Goal: Information Seeking & Learning: Learn about a topic

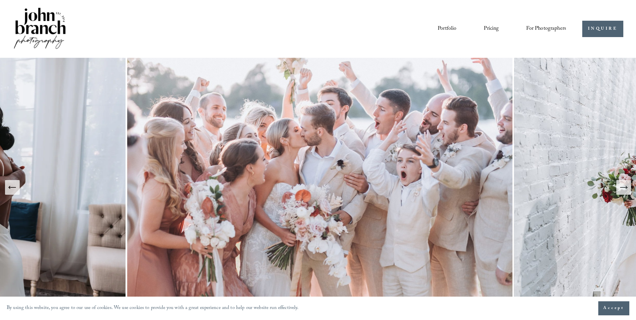
click at [489, 25] on link "Pricing" at bounding box center [491, 28] width 15 height 11
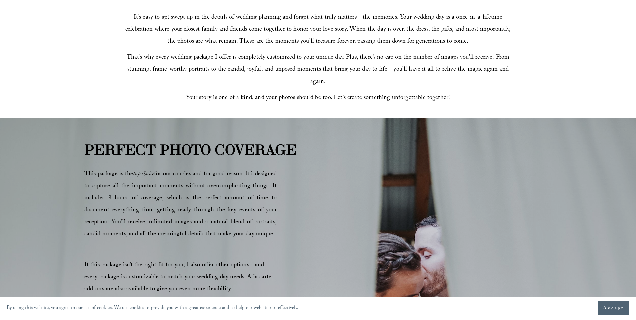
scroll to position [426, 0]
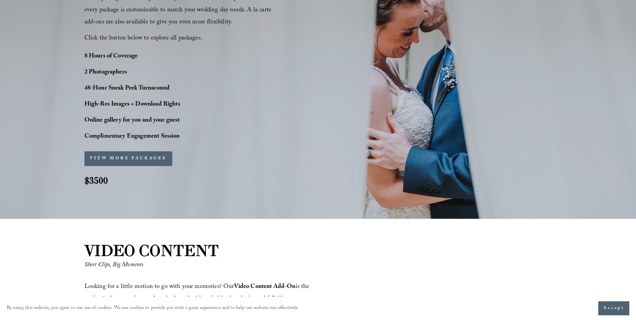
click at [133, 161] on button "VIEW MORE PACKAGES" at bounding box center [129, 158] width 88 height 15
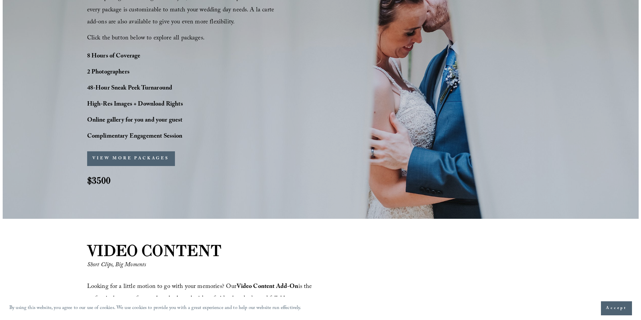
scroll to position [549, 0]
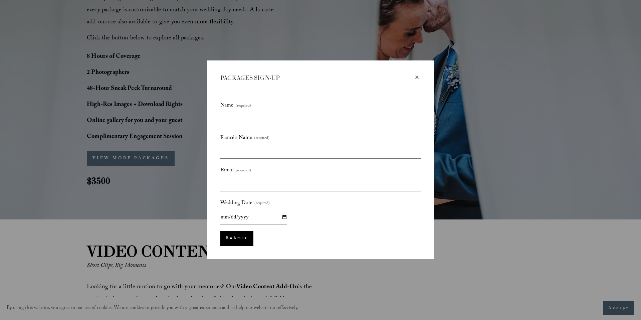
click at [417, 76] on div "×" at bounding box center [417, 77] width 7 height 7
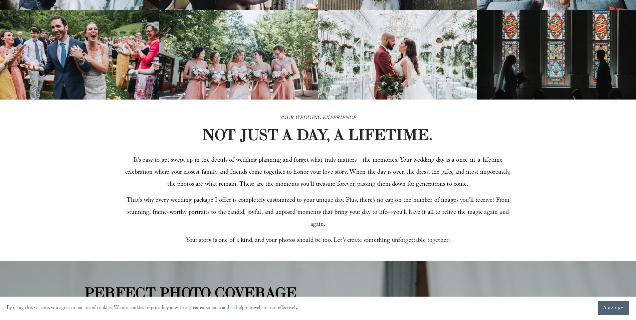
scroll to position [0, 0]
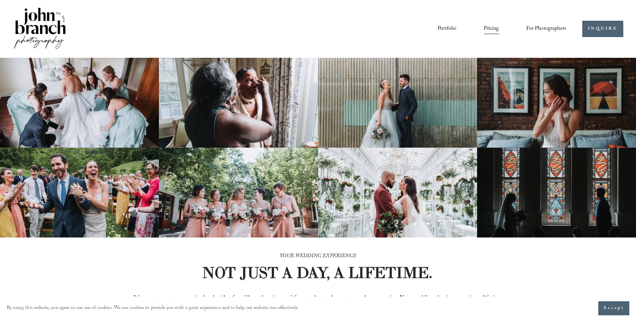
click at [56, 24] on img at bounding box center [40, 28] width 54 height 45
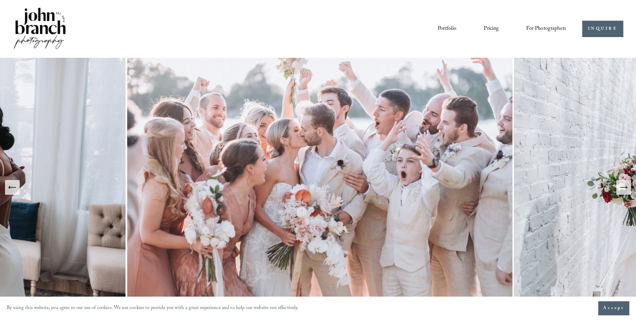
click at [446, 26] on link "Portfolio" at bounding box center [447, 28] width 19 height 11
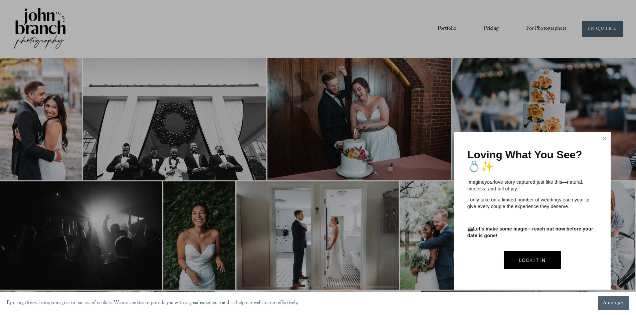
click at [475, 39] on div at bounding box center [318, 157] width 636 height 315
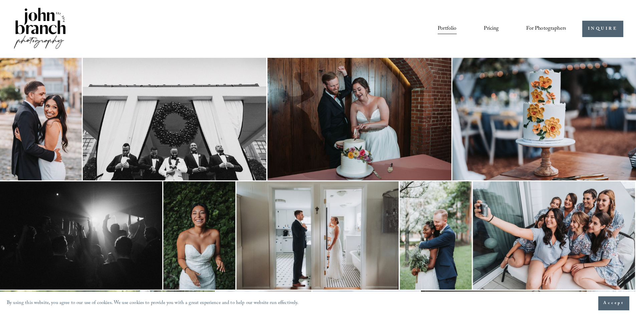
click at [490, 28] on link "Pricing" at bounding box center [491, 28] width 15 height 11
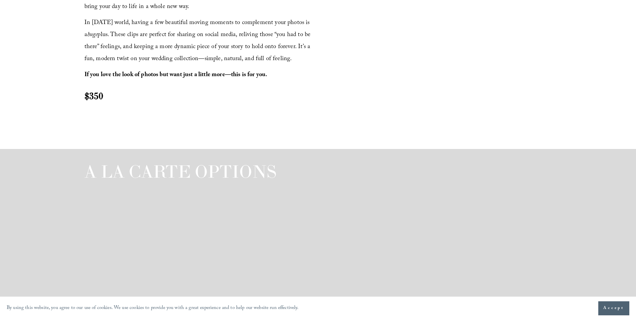
scroll to position [973, 0]
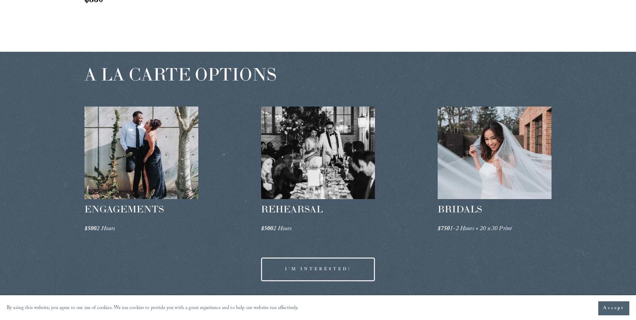
click at [163, 180] on div at bounding box center [142, 153] width 114 height 93
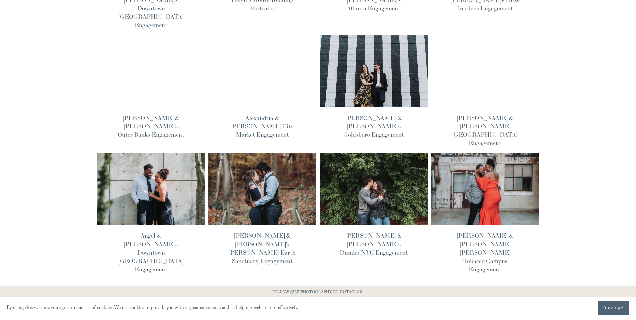
scroll to position [177, 0]
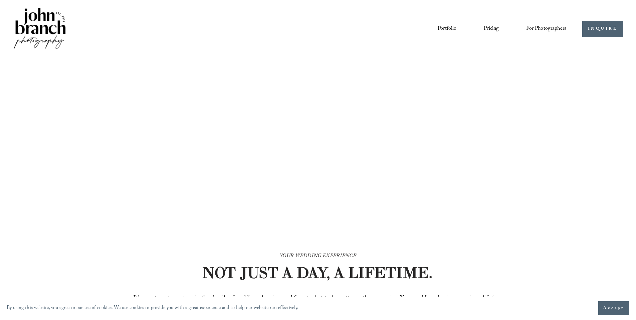
scroll to position [973, 0]
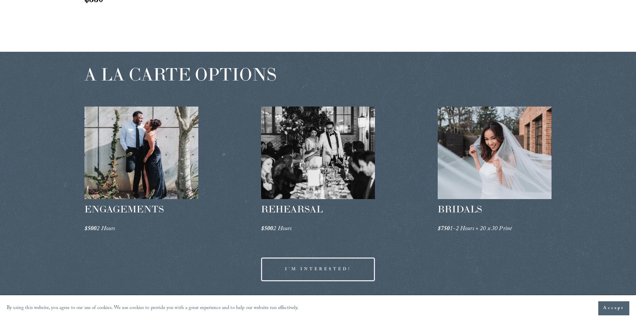
click at [149, 207] on span "ENGAGEMENTS" at bounding box center [125, 209] width 80 height 12
copy span "ENGAGEMENTS"
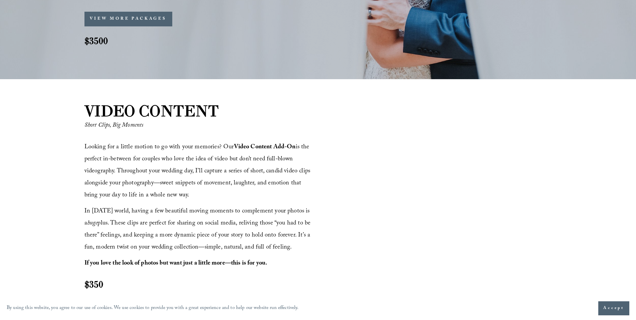
scroll to position [677, 0]
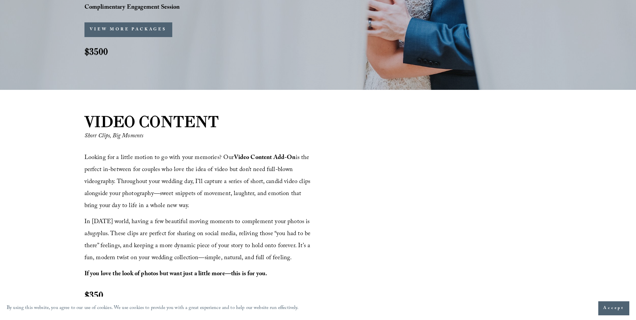
click at [172, 122] on strong "VIDEO CONTENT" at bounding box center [152, 121] width 135 height 19
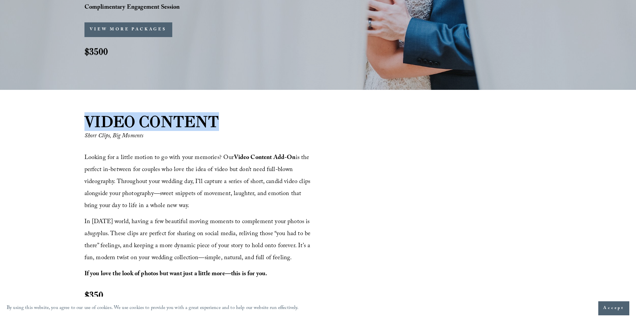
click at [172, 122] on strong "VIDEO CONTENT" at bounding box center [152, 121] width 135 height 19
copy div "VIDEO CONTENT"
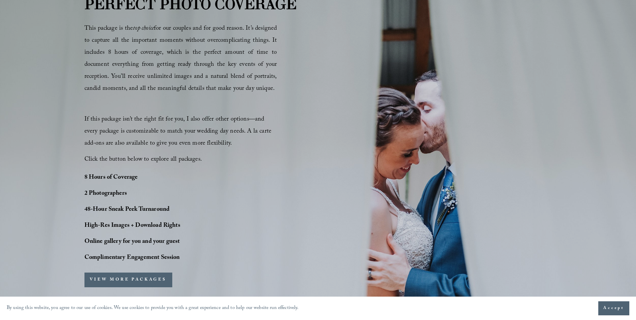
scroll to position [391, 0]
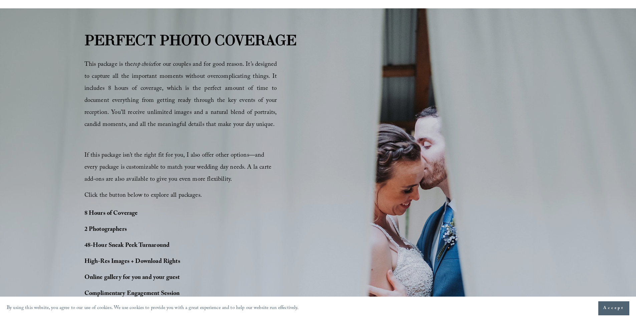
click at [194, 157] on span "If this package isn’t the right fit for you, I also offer other options—and eve…" at bounding box center [179, 168] width 189 height 34
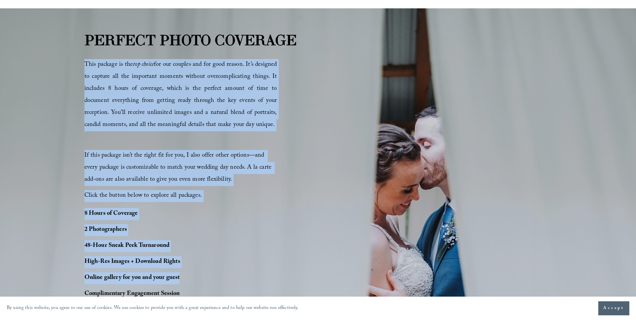
drag, startPoint x: 85, startPoint y: 62, endPoint x: 193, endPoint y: 286, distance: 248.9
click at [193, 286] on div "PERFECT PHOTO COVERAGE This package is the top choice for our couples and for g…" at bounding box center [318, 192] width 636 height 326
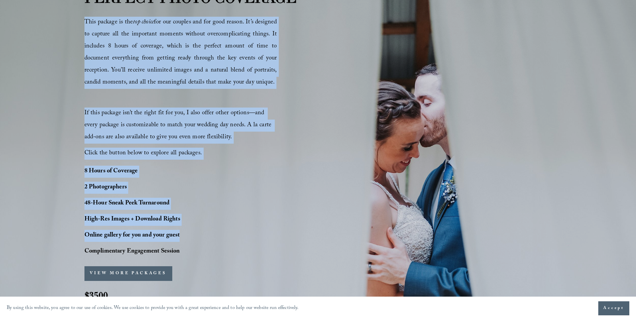
scroll to position [455, 0]
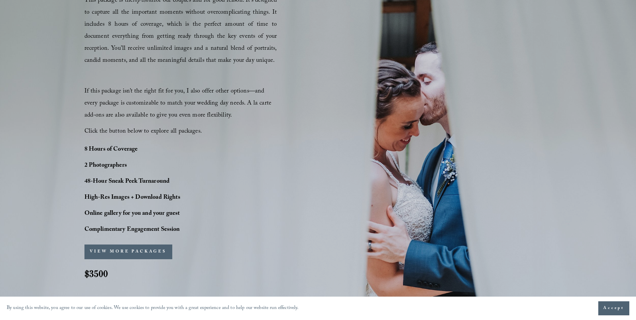
click at [181, 231] on p "Complimentary Engagement Session" at bounding box center [152, 230] width 134 height 12
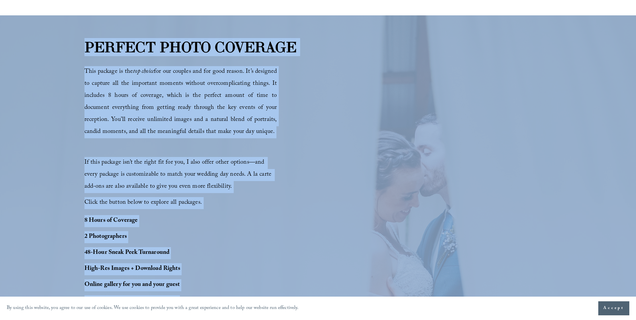
scroll to position [378, 0]
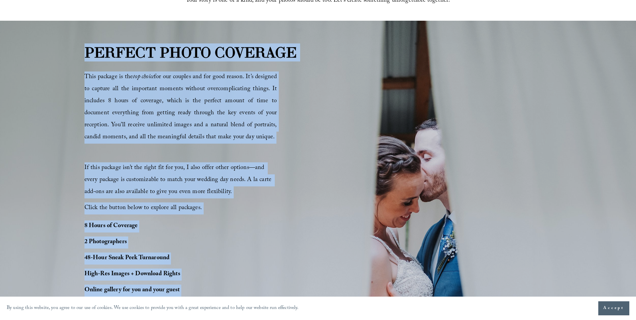
drag, startPoint x: 185, startPoint y: 231, endPoint x: 80, endPoint y: 60, distance: 200.2
click at [80, 60] on div "PERFECT PHOTO COVERAGE This package is the top choice for our couples and for g…" at bounding box center [318, 205] width 636 height 326
copy div "PERFECT PHOTO COVERAGE This package is the top choice for our couples and for g…"
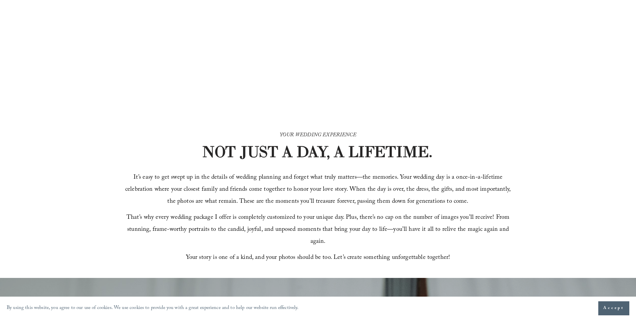
scroll to position [0, 0]
